Goal: Transaction & Acquisition: Purchase product/service

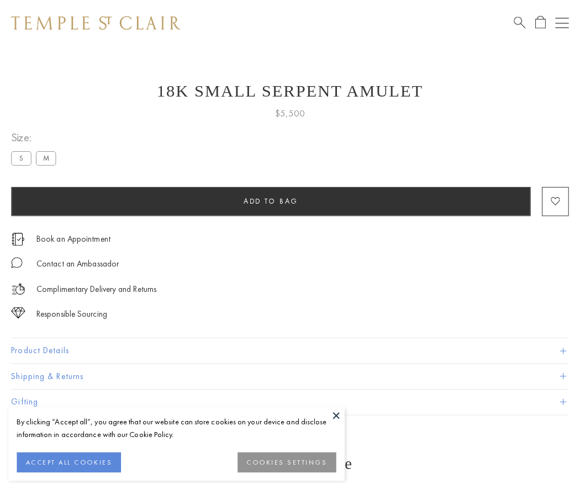
scroll to position [43, 0]
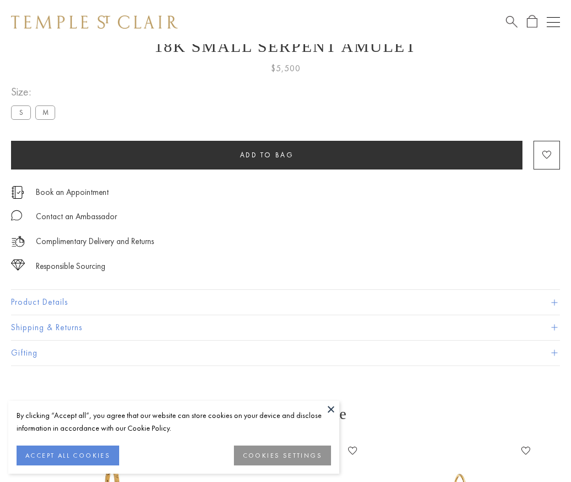
click at [267, 155] on span "Add to bag" at bounding box center [267, 154] width 54 height 9
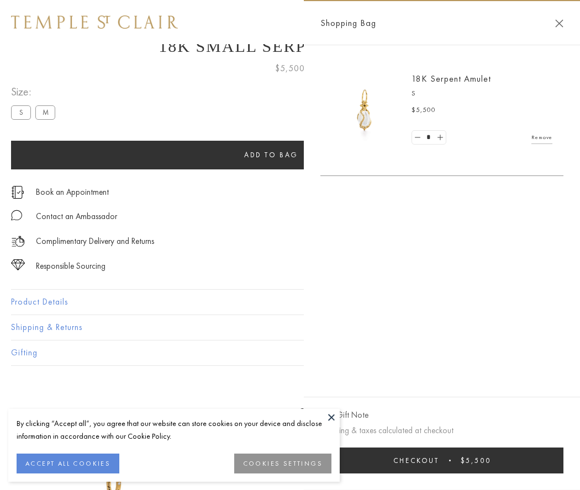
click at [449, 460] on button "Checkout $5,500" at bounding box center [441, 461] width 243 height 26
